Goal: Obtain resource: Download file/media

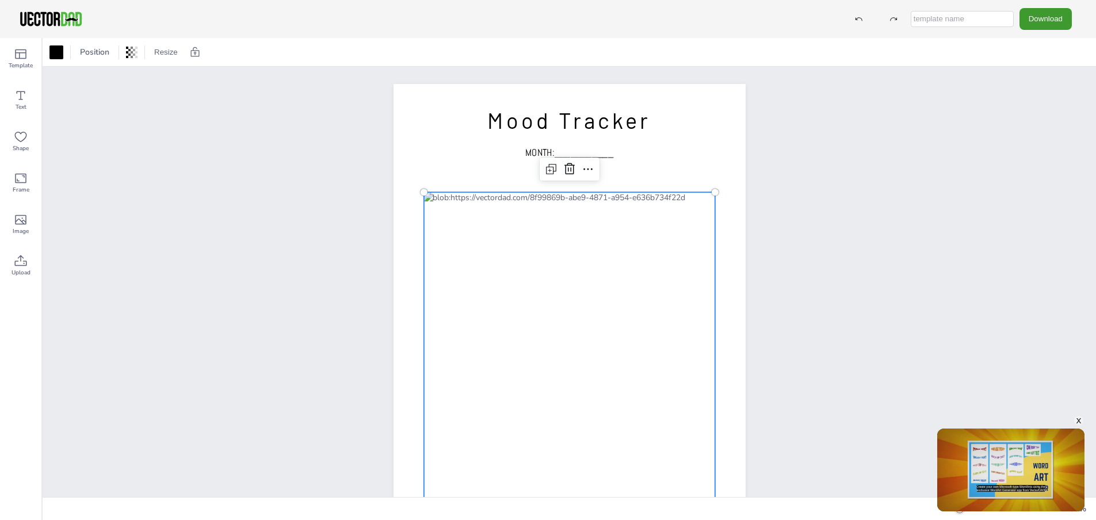
click at [705, 246] on div at bounding box center [569, 348] width 291 height 313
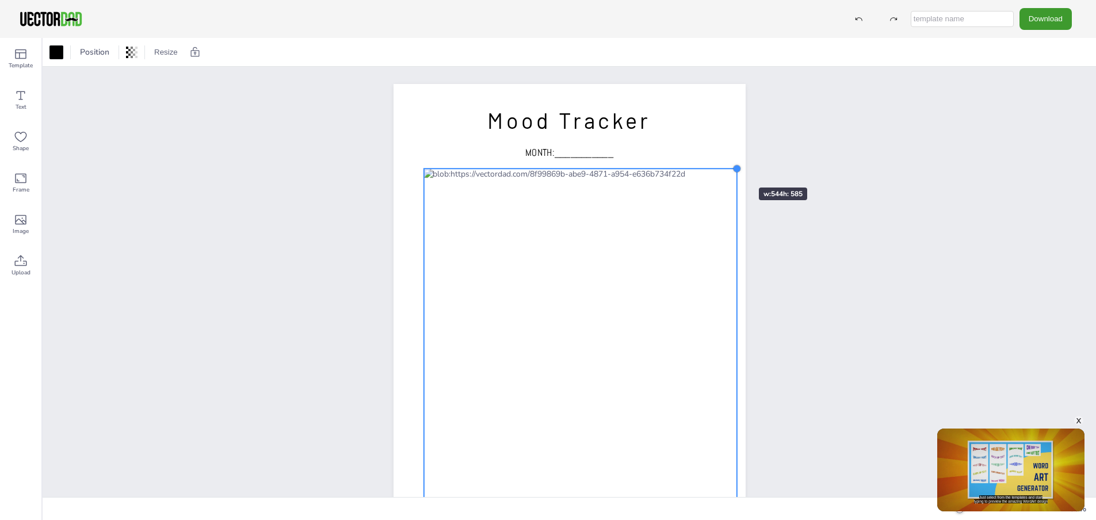
drag, startPoint x: 713, startPoint y: 191, endPoint x: 725, endPoint y: 167, distance: 26.5
click at [725, 167] on div "[DOMAIN_NAME] Mood Tracker MONTH:___________" at bounding box center [570, 311] width 352 height 455
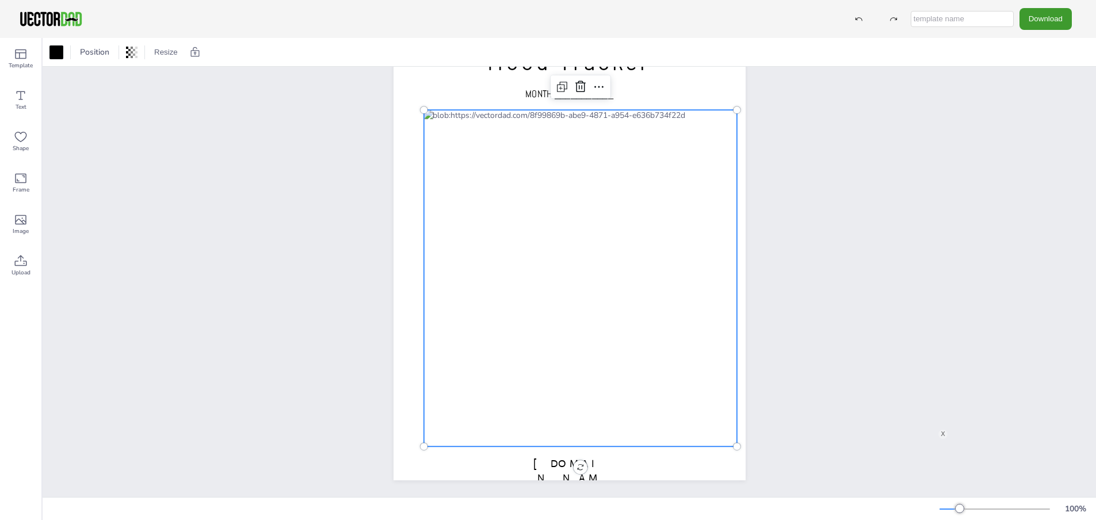
scroll to position [59, 0]
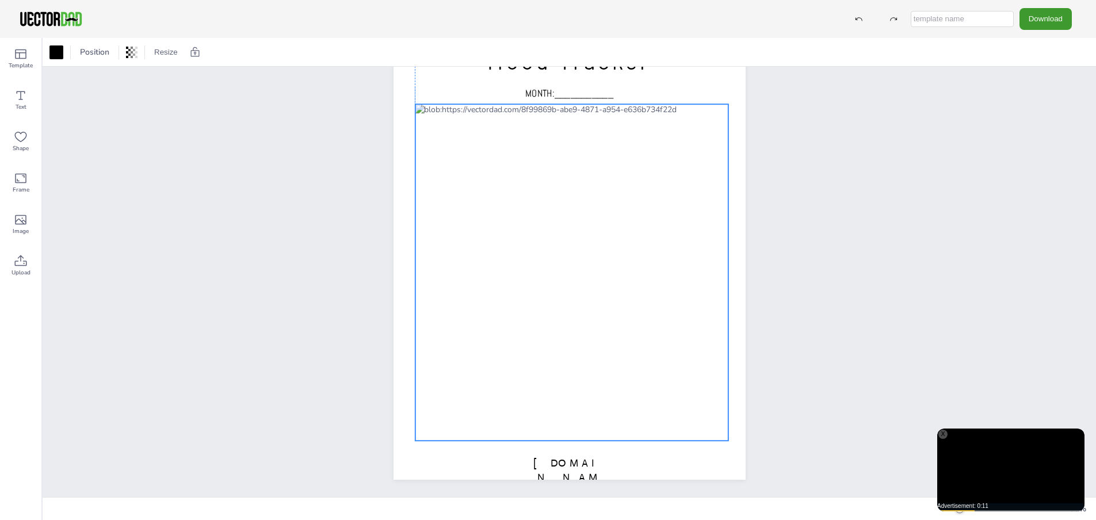
drag, startPoint x: 670, startPoint y: 295, endPoint x: 664, endPoint y: 289, distance: 8.6
click at [664, 289] on div at bounding box center [571, 272] width 313 height 337
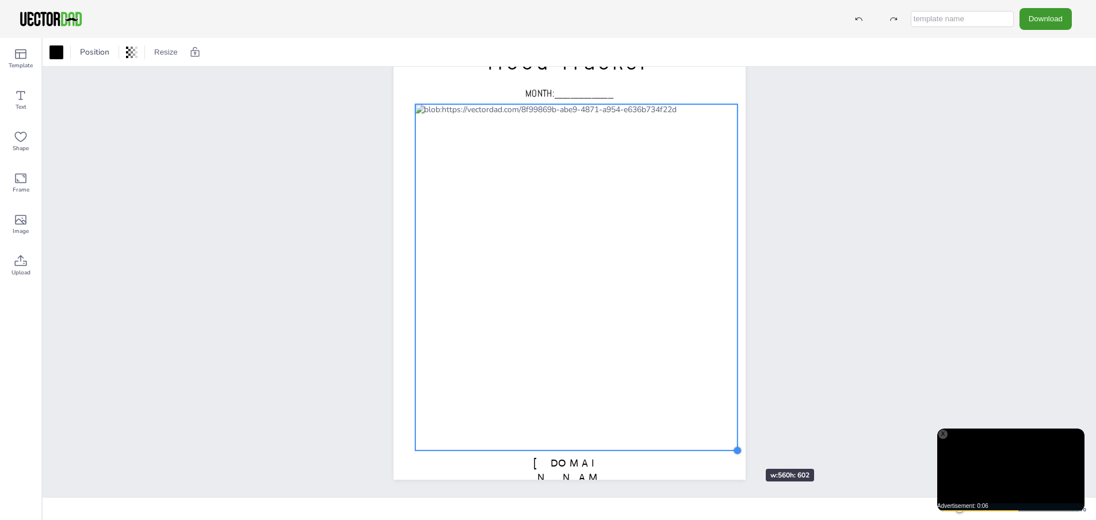
drag, startPoint x: 727, startPoint y: 439, endPoint x: 731, endPoint y: 448, distance: 10.6
click at [731, 448] on div "[DOMAIN_NAME] Mood Tracker MONTH:___________" at bounding box center [570, 252] width 352 height 455
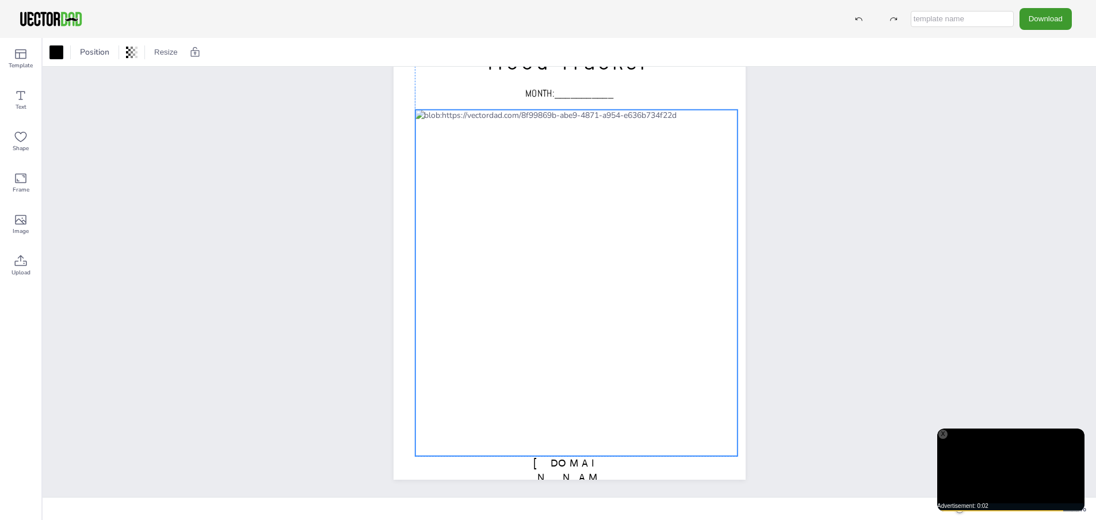
click at [651, 382] on div at bounding box center [576, 283] width 322 height 346
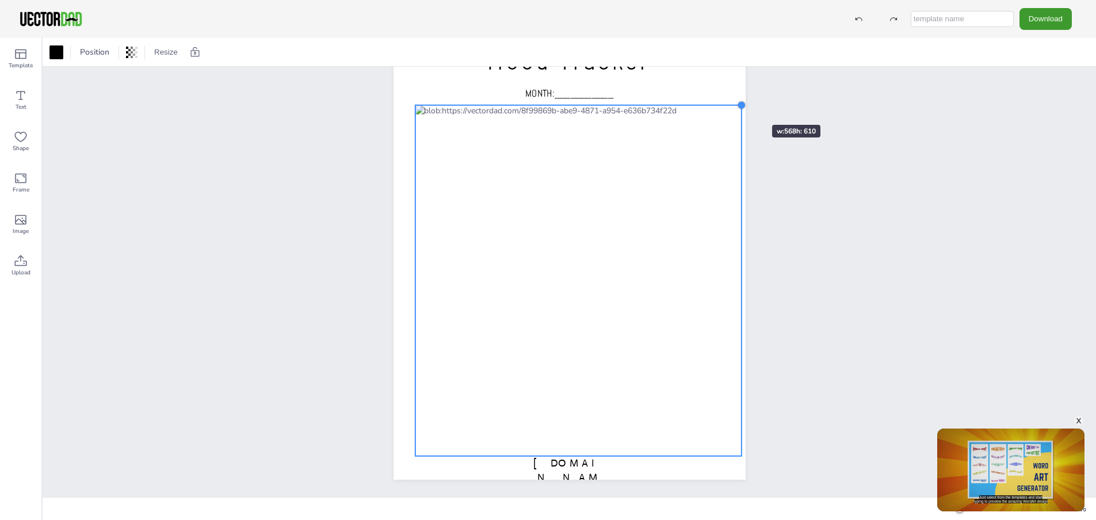
click at [738, 104] on div at bounding box center [741, 105] width 9 height 9
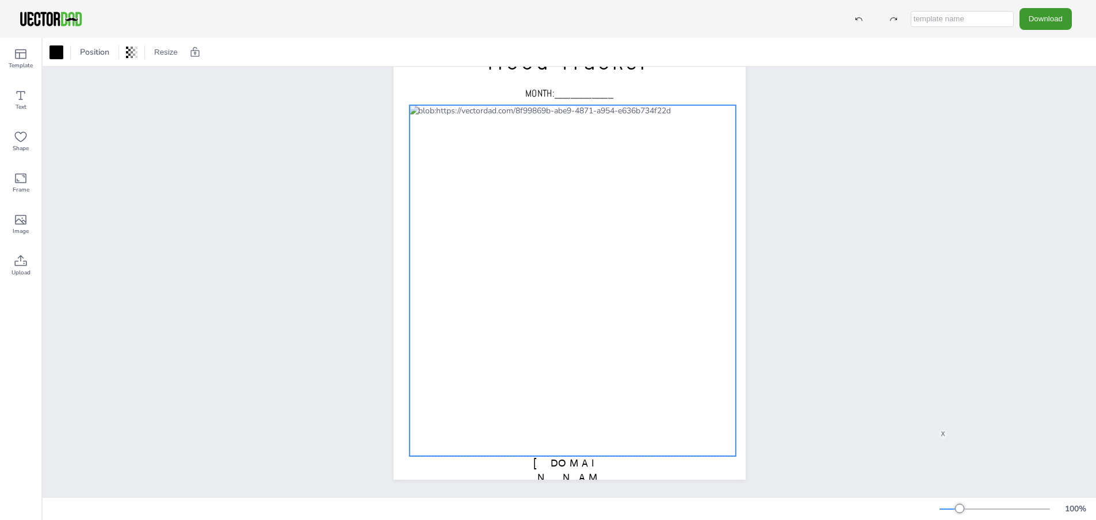
drag, startPoint x: 696, startPoint y: 167, endPoint x: 690, endPoint y: 168, distance: 5.8
click at [690, 168] on div at bounding box center [572, 280] width 327 height 351
click at [899, 215] on div "[DOMAIN_NAME] Mood Tracker MONTH:___________" at bounding box center [570, 252] width 1054 height 490
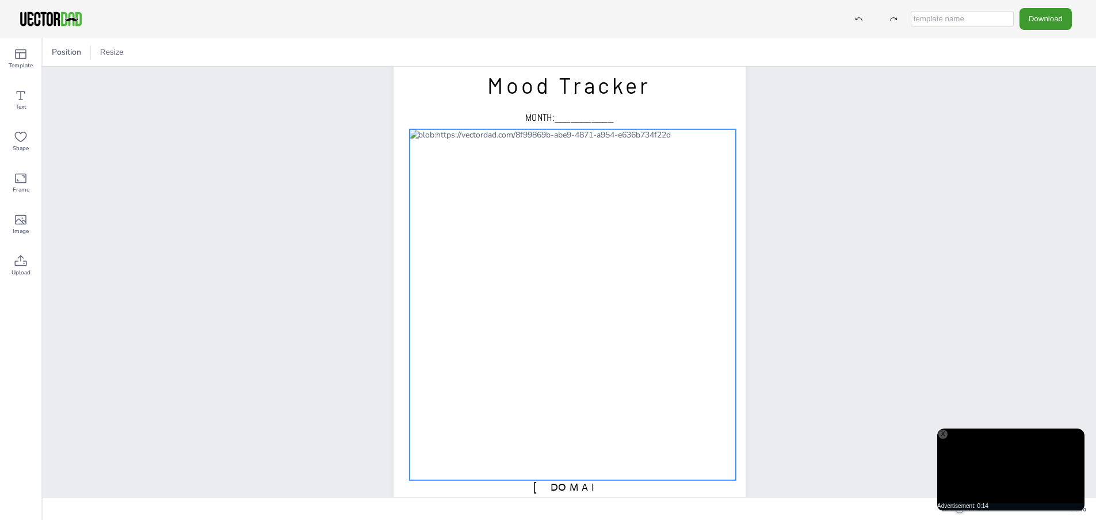
scroll to position [0, 0]
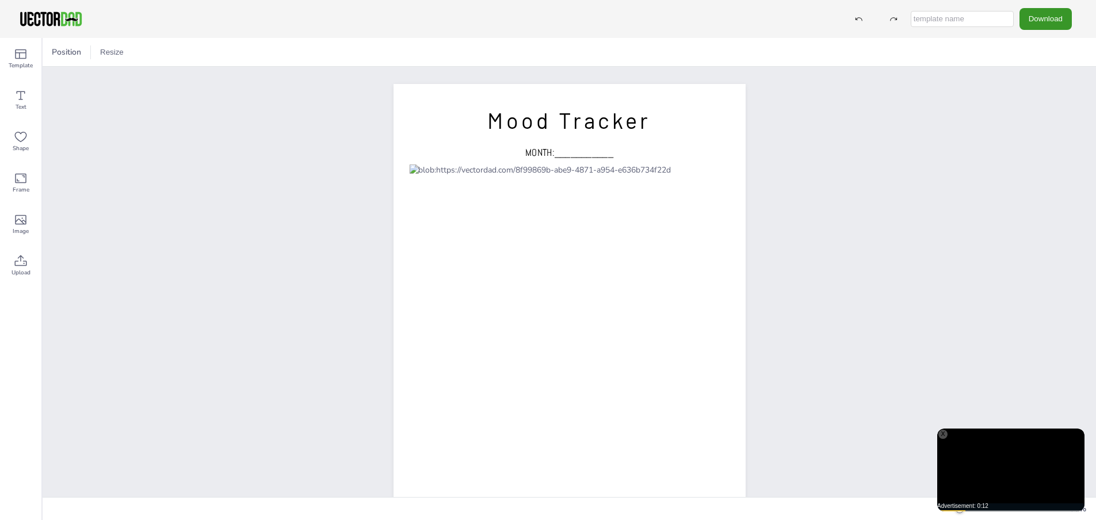
click at [1048, 17] on button "Download" at bounding box center [1046, 18] width 52 height 21
click at [1043, 145] on li "PDF" at bounding box center [1040, 141] width 94 height 24
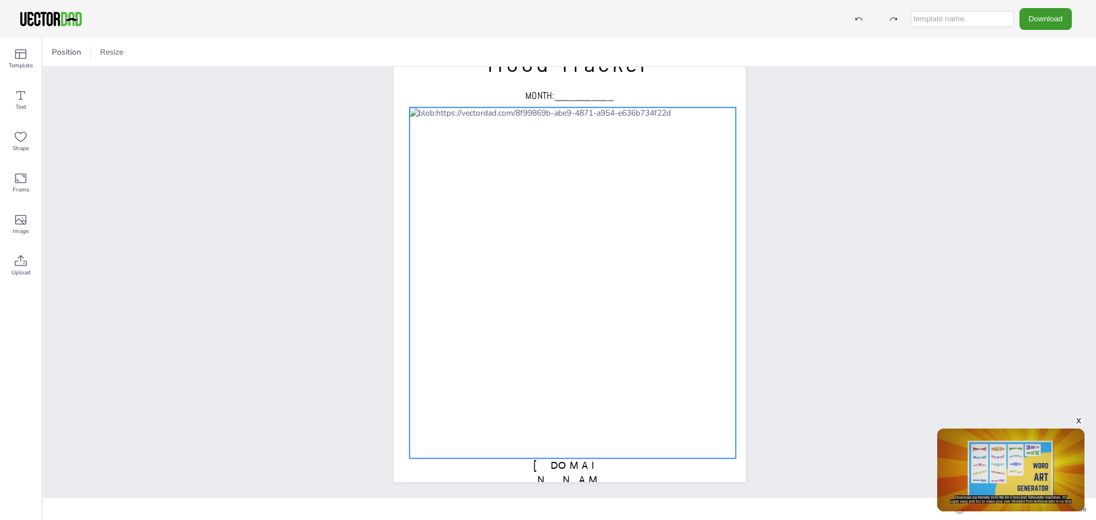
scroll to position [58, 0]
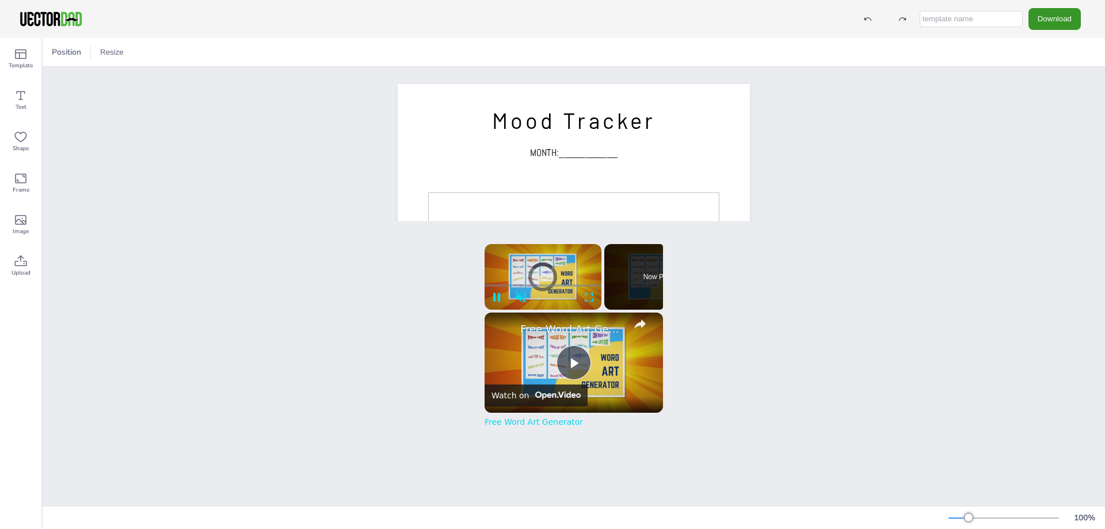
click at [1056, 17] on button "Download" at bounding box center [1054, 18] width 52 height 21
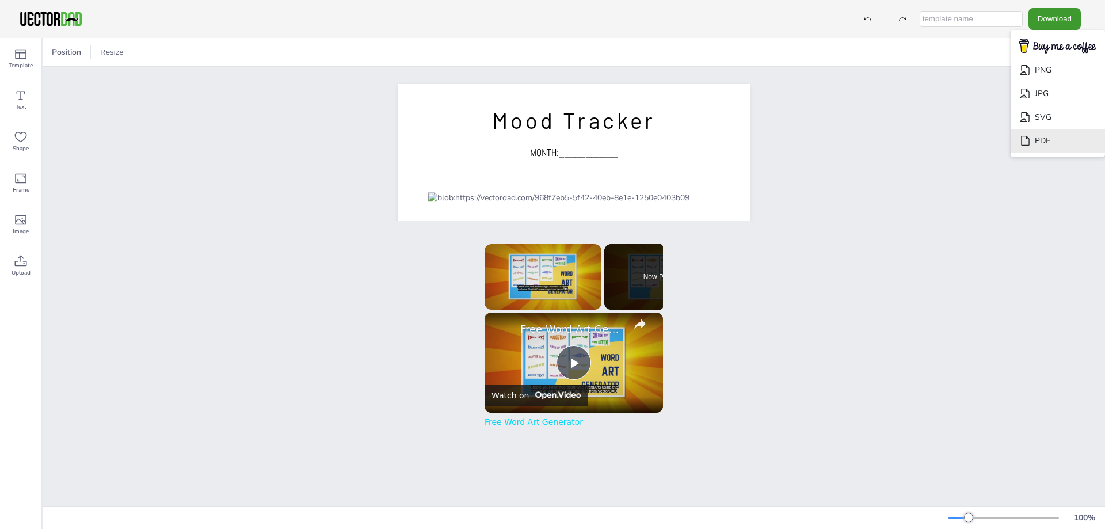
click at [1039, 138] on li "PDF" at bounding box center [1058, 141] width 94 height 24
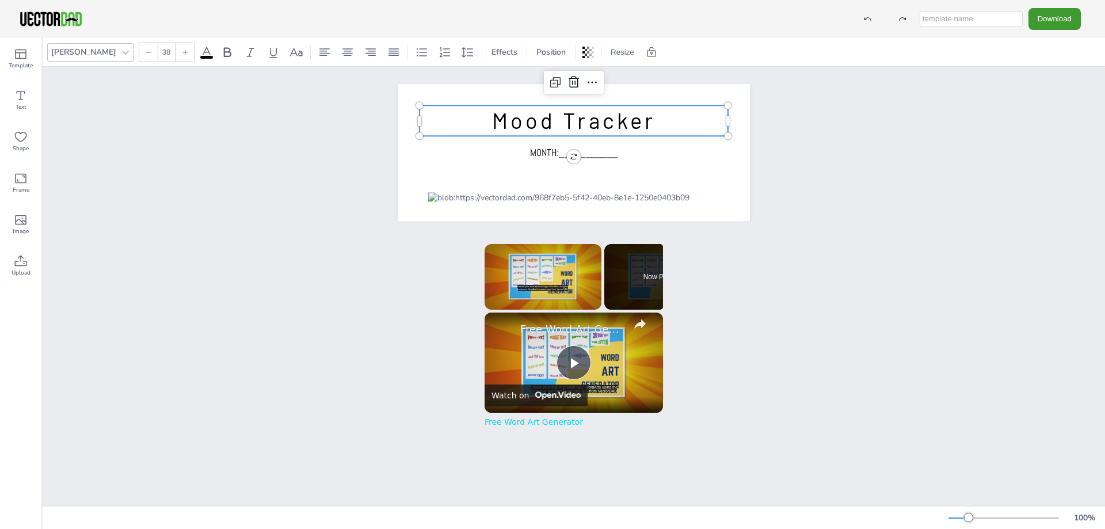
click at [687, 113] on p "Mood Tracker" at bounding box center [574, 120] width 308 height 31
click at [819, 140] on div "[DOMAIN_NAME] Mood Tracker MONTH:___________" at bounding box center [574, 312] width 1062 height 490
